Goal: Transaction & Acquisition: Purchase product/service

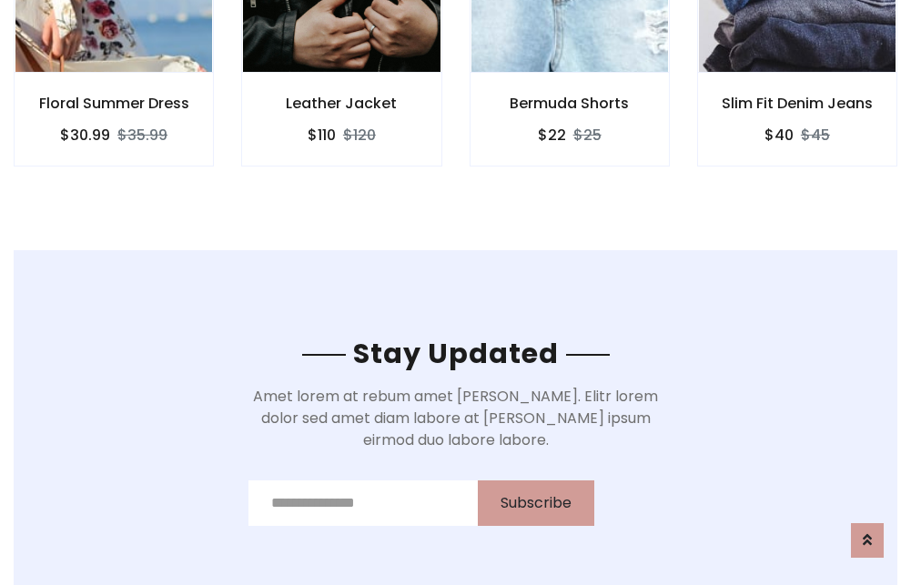
scroll to position [2741, 0]
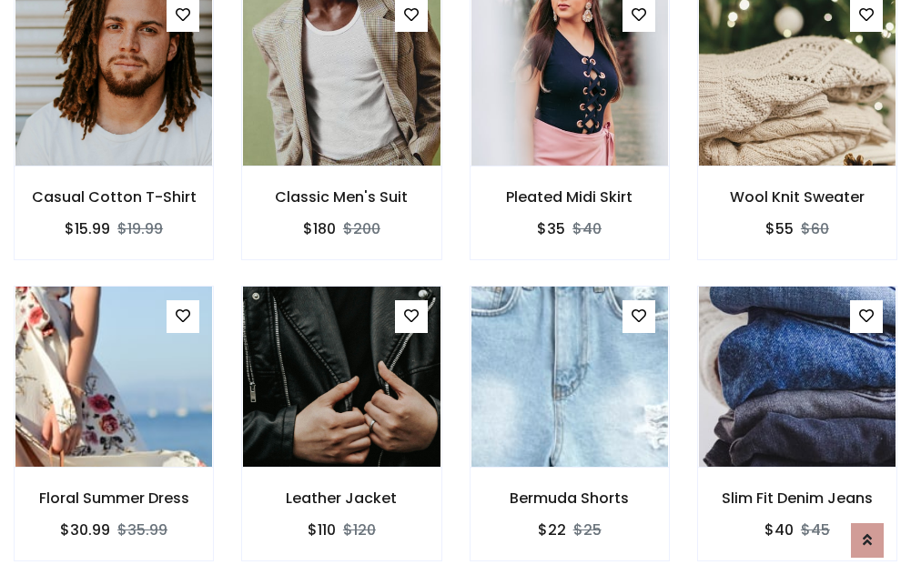
scroll to position [1902, 0]
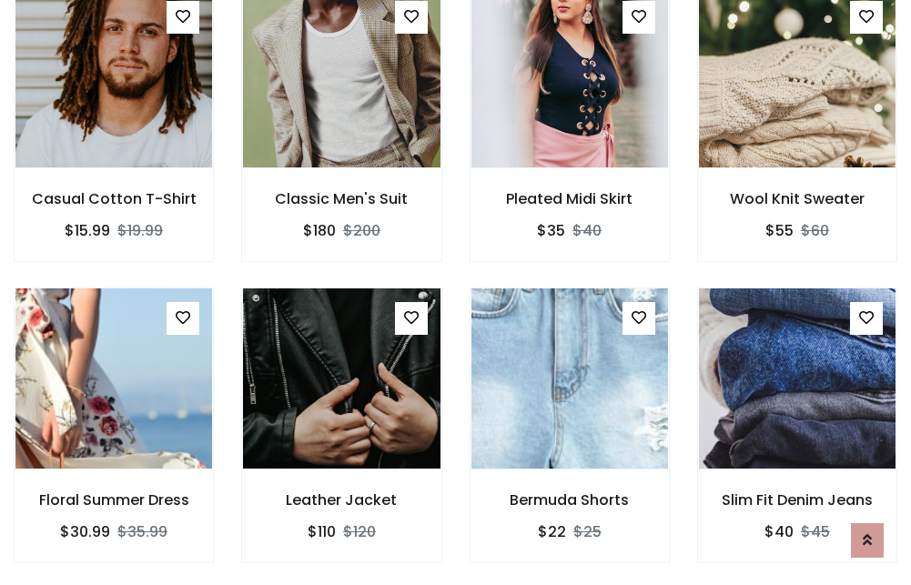
click at [456, 292] on div "Bermuda Shorts $22 $25" at bounding box center [570, 438] width 228 height 301
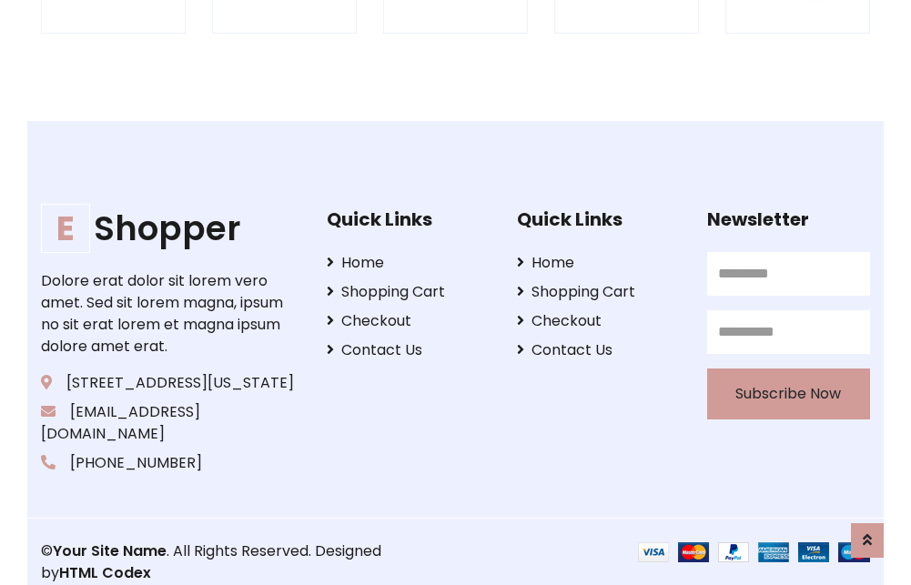
scroll to position [3465, 0]
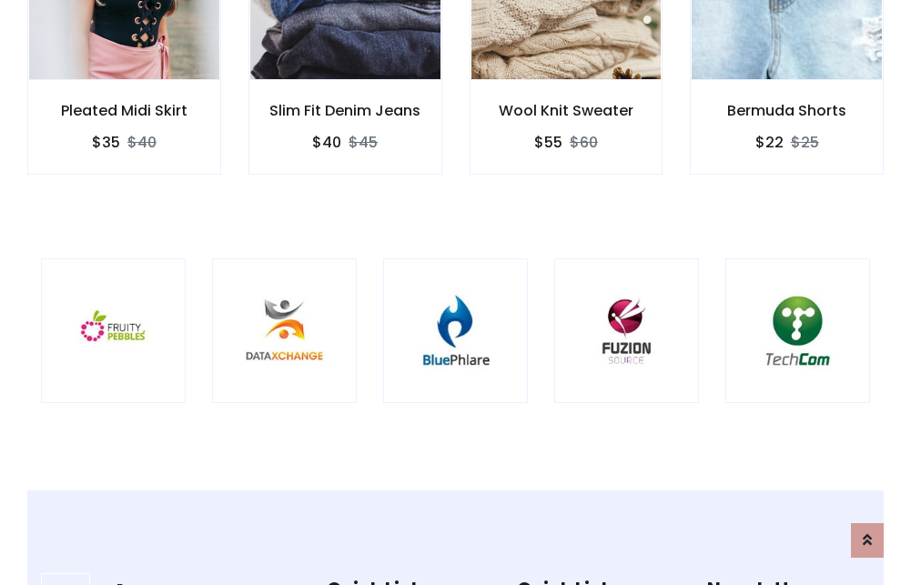
click at [455, 292] on img at bounding box center [455, 330] width 99 height 99
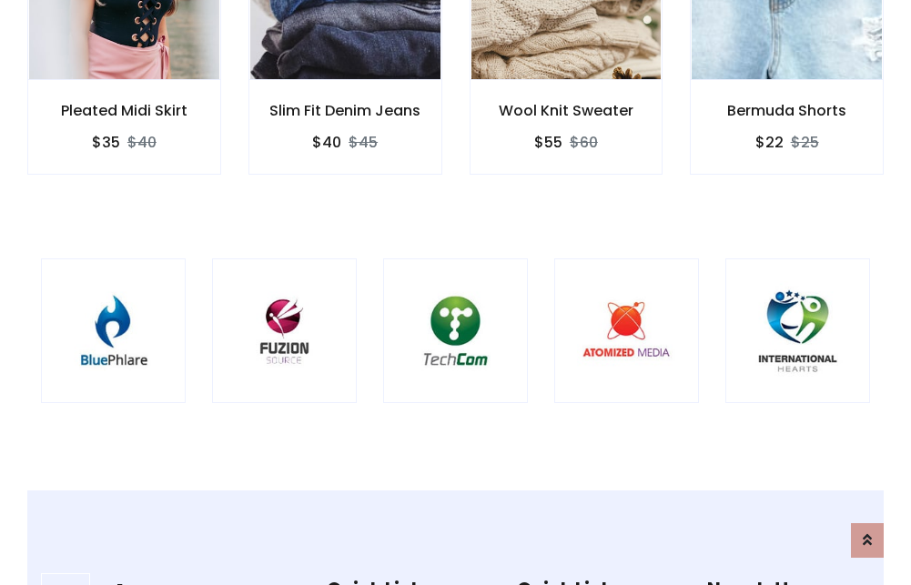
click at [455, 292] on img at bounding box center [455, 330] width 99 height 99
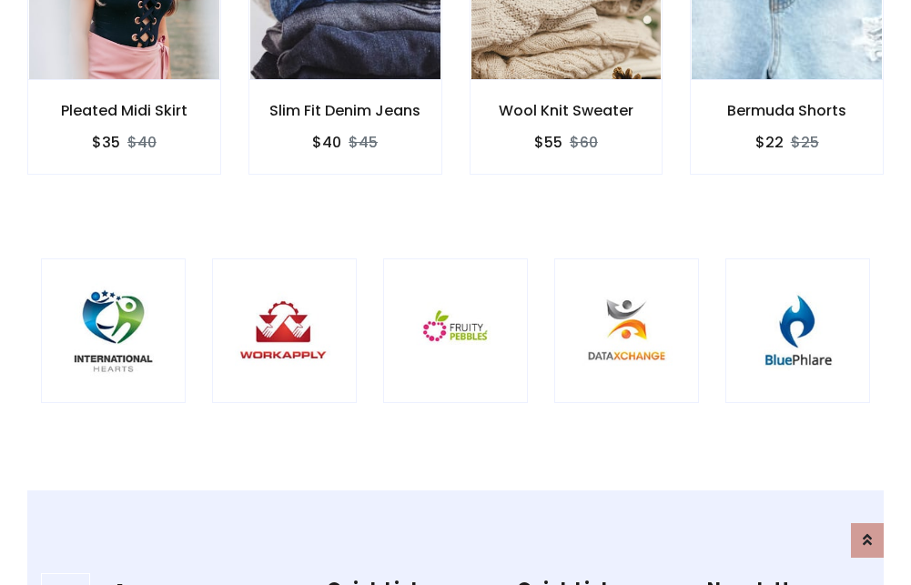
scroll to position [0, 0]
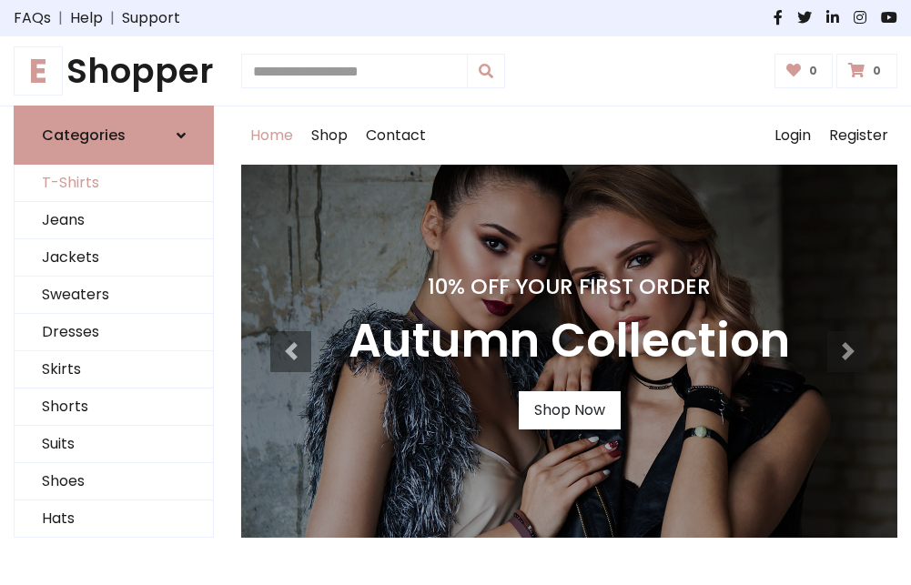
click at [114, 184] on link "T-Shirts" at bounding box center [114, 183] width 198 height 37
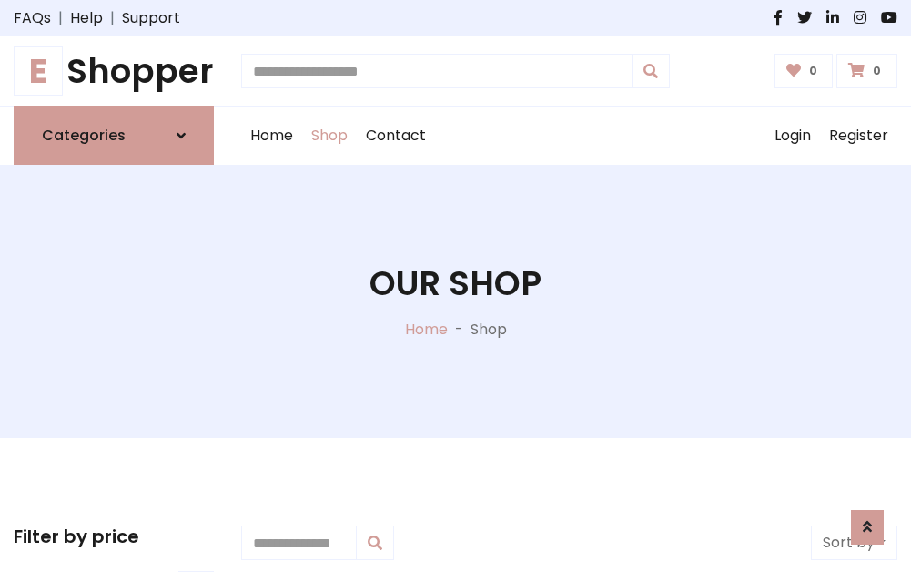
scroll to position [730, 0]
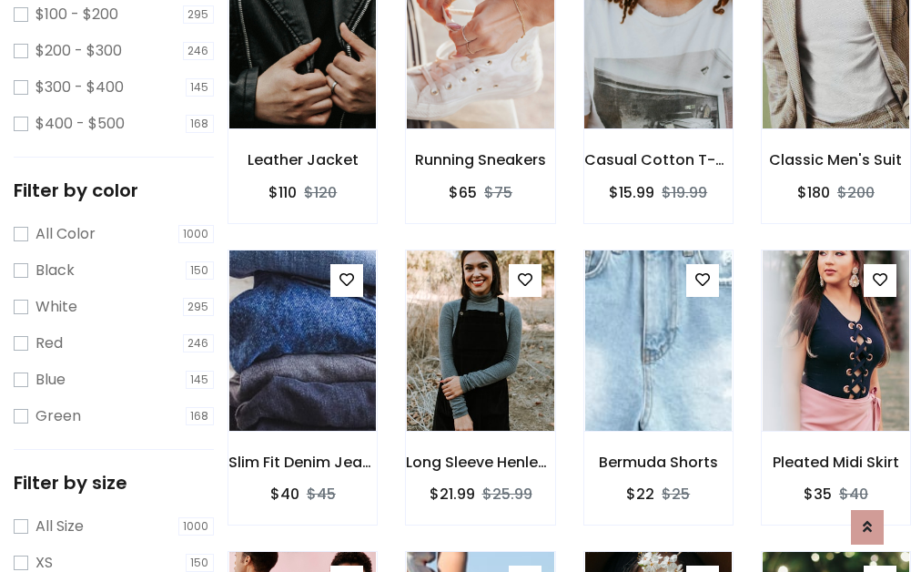
scroll to position [0, 0]
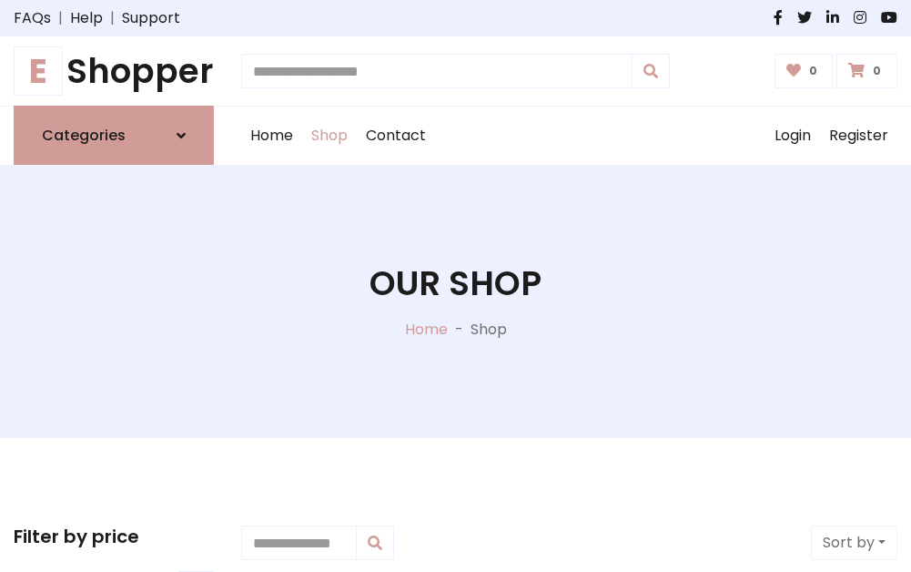
click at [114, 71] on h1 "E Shopper" at bounding box center [114, 71] width 200 height 40
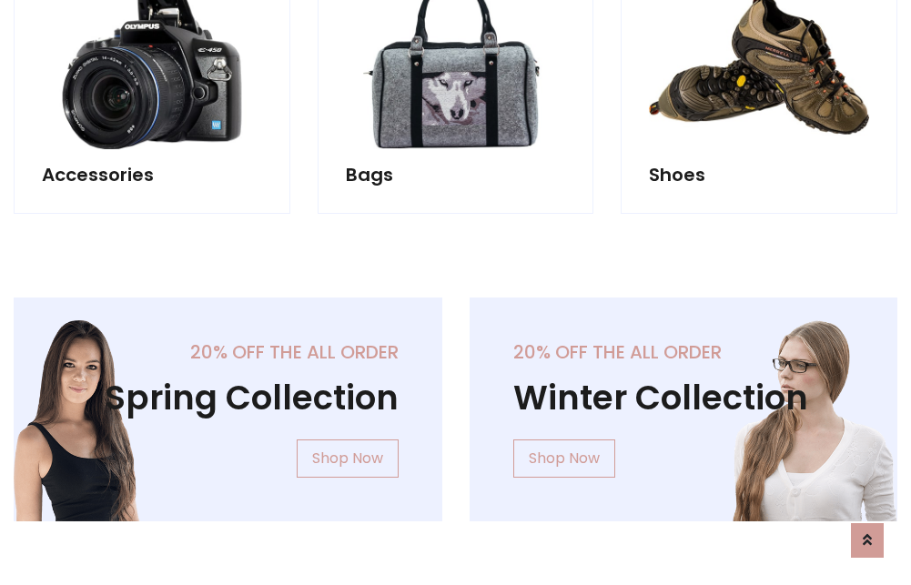
scroll to position [1768, 0]
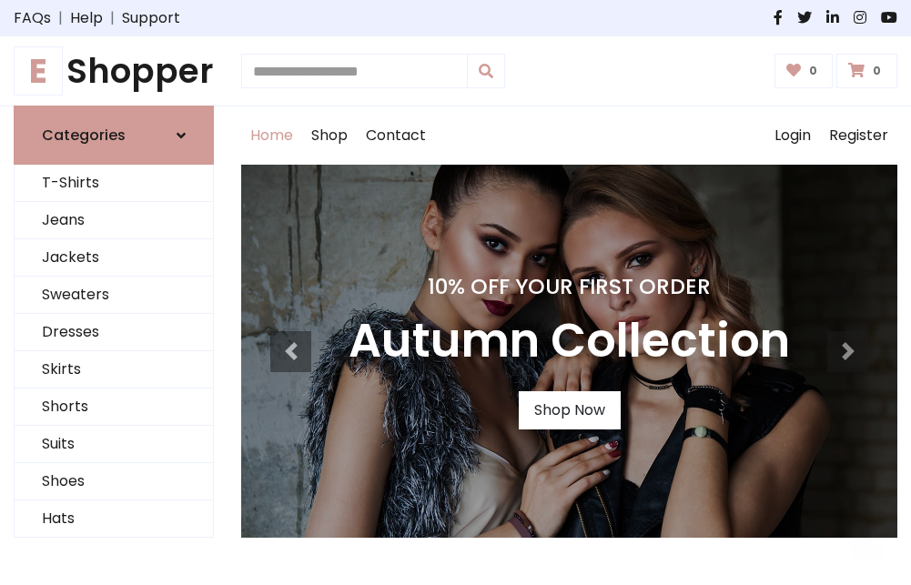
scroll to position [597, 0]
